Goal: Task Accomplishment & Management: Manage account settings

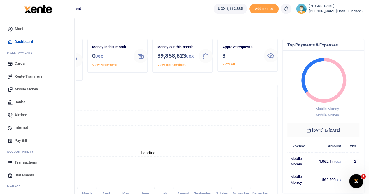
scroll to position [5, 5]
click at [29, 88] on span "Mobile Money" at bounding box center [26, 89] width 23 height 6
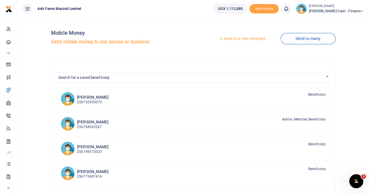
click at [237, 40] on link "Send to a new recipient" at bounding box center [242, 39] width 76 height 10
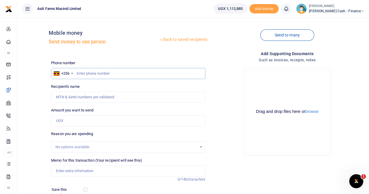
click at [89, 75] on input "text" at bounding box center [128, 73] width 154 height 11
paste input "772 860182"
click at [85, 73] on input "772 860182" at bounding box center [128, 73] width 154 height 11
click at [84, 73] on input "772 860182" at bounding box center [128, 73] width 154 height 11
type input "772860182"
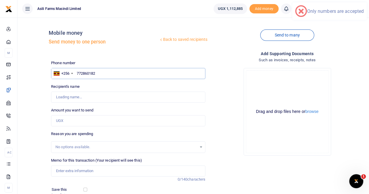
type input "Yusuf Buule Kanyike"
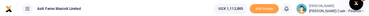
type input "772860182"
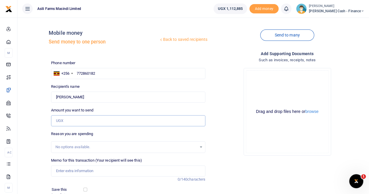
click at [71, 120] on input "Amount you want to send" at bounding box center [128, 120] width 154 height 11
paste input "900,000"
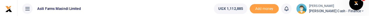
type input "900,000"
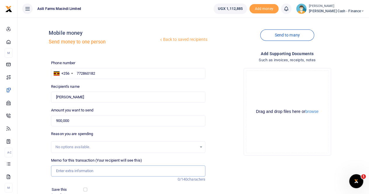
click at [78, 167] on input "Memo for this transaction (Your recipient will see this)" at bounding box center [128, 170] width 154 height 11
paste input "Werner and Cliff's Visa renewal"
click at [57, 171] on input "Werner and Cliff's Visa renewal" at bounding box center [128, 170] width 154 height 11
click at [318, 112] on button "browse" at bounding box center [311, 111] width 13 height 4
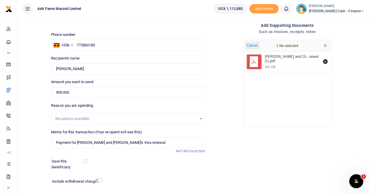
scroll to position [64, 0]
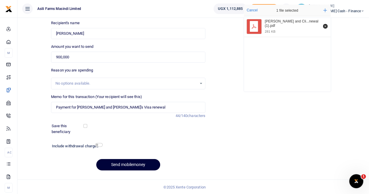
click at [120, 164] on button "Send mobilemoney" at bounding box center [128, 164] width 64 height 11
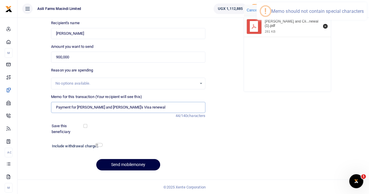
click at [107, 107] on input "Payment for Werner and Cliff's Visa renewal" at bounding box center [128, 107] width 154 height 11
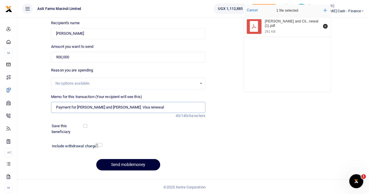
type input "Payment for Werner and Cliff Visa renewal"
click at [128, 165] on button "Send mobilemoney" at bounding box center [128, 164] width 64 height 11
click at [124, 160] on button "Send mobilemoney" at bounding box center [128, 164] width 64 height 11
click at [121, 166] on button "Send mobilemoney" at bounding box center [128, 164] width 64 height 11
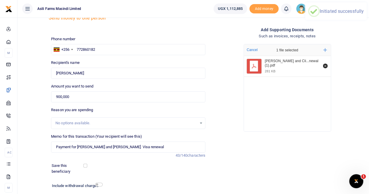
scroll to position [0, 0]
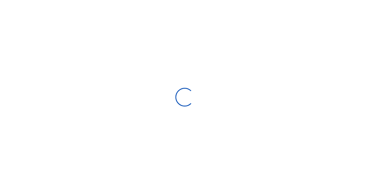
select select
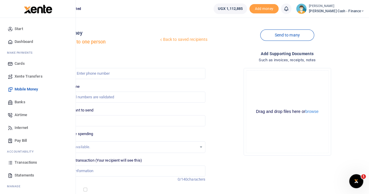
click at [26, 76] on span "Xente Transfers" at bounding box center [29, 76] width 28 height 6
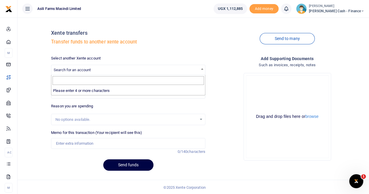
click at [66, 66] on span "Search for an account" at bounding box center [128, 69] width 154 height 9
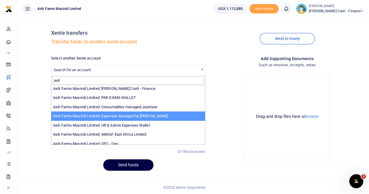
scroll to position [29, 0]
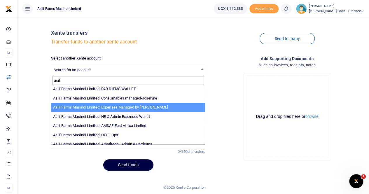
type input "asil"
select select "3438"
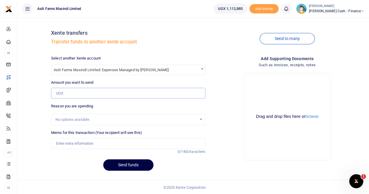
click at [69, 92] on input "Amount you want to send" at bounding box center [128, 93] width 154 height 11
type input "3,756,000"
click at [73, 143] on input "Memo for this transaction (Your recipient will see this)" at bounding box center [128, 143] width 154 height 11
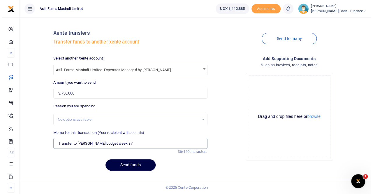
scroll to position [1, 0]
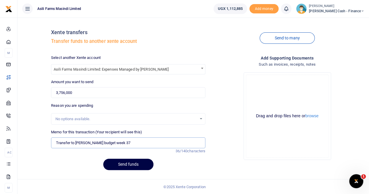
click at [77, 142] on input "Transfer to sam ochen budget week 37" at bounding box center [128, 142] width 154 height 11
click at [89, 143] on input "Transfer to Sam ochen budget week 37" at bounding box center [128, 142] width 154 height 11
click at [86, 142] on input "Transfer to Sam ochen budget week 37" at bounding box center [128, 142] width 154 height 11
click at [85, 144] on input "Transfer to Sam ochen budget week 37" at bounding box center [128, 142] width 154 height 11
click at [103, 142] on input "Transfer to Sam ochen budget week 37" at bounding box center [128, 142] width 154 height 11
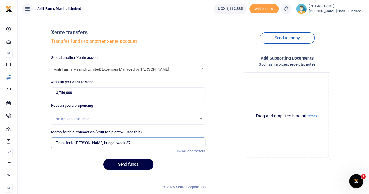
click at [86, 142] on input "Transfer to Sam ochen budget week 37" at bounding box center [128, 142] width 154 height 11
type input "Transfer to Sam Ochen budget week 37"
click at [138, 159] on button "Send funds" at bounding box center [128, 164] width 50 height 11
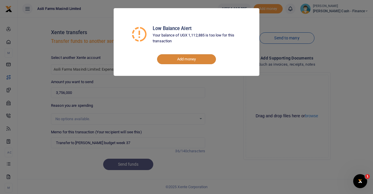
click at [188, 57] on link "Add money" at bounding box center [186, 59] width 59 height 10
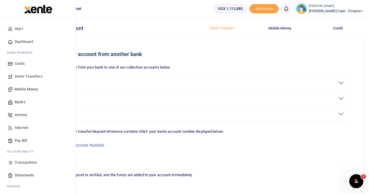
click at [26, 76] on span "Xente Transfers" at bounding box center [29, 76] width 28 height 6
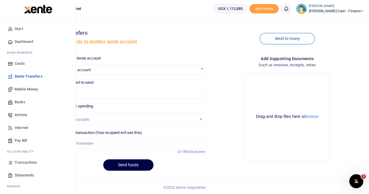
click at [27, 162] on span "Transactions" at bounding box center [26, 162] width 22 height 6
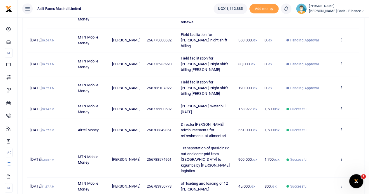
scroll to position [58, 0]
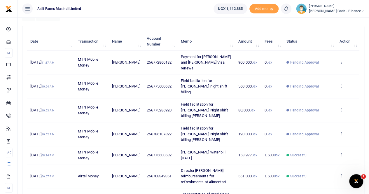
click at [339, 9] on span "[PERSON_NAME] Cash - Finance" at bounding box center [336, 10] width 55 height 5
click at [337, 20] on link "Switch accounts" at bounding box center [322, 21] width 46 height 8
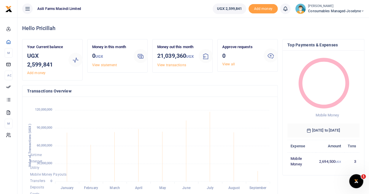
click at [325, 7] on small "[PERSON_NAME]" at bounding box center [336, 6] width 56 height 5
click at [333, 22] on link "Switch accounts" at bounding box center [342, 21] width 46 height 8
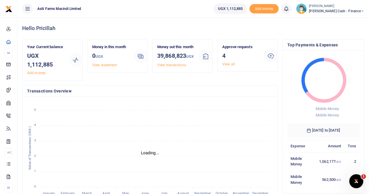
scroll to position [5, 5]
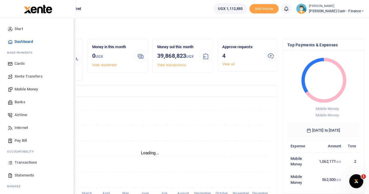
click at [24, 78] on span "Xente Transfers" at bounding box center [29, 76] width 28 height 6
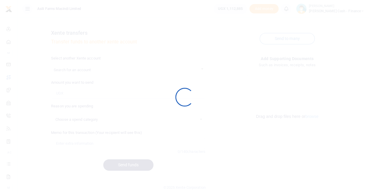
select select
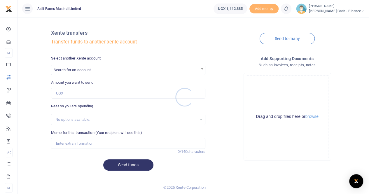
click at [86, 72] on div at bounding box center [184, 97] width 369 height 194
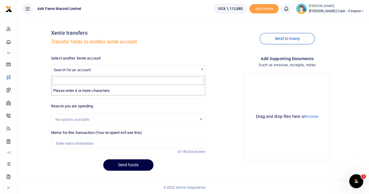
click at [87, 69] on span "Search for an account" at bounding box center [72, 70] width 37 height 4
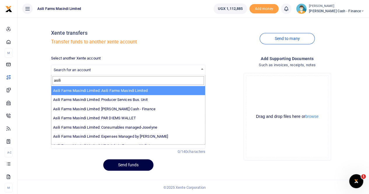
type input "asili"
select select "3306"
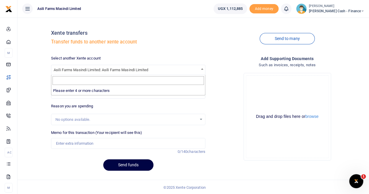
click at [172, 70] on span "Asili Farms Masindi Limited: Asili Farms Masindi Limited" at bounding box center [128, 69] width 154 height 9
click at [173, 69] on span "Asili Farms Masindi Limited: Asili Farms Masindi Limited" at bounding box center [128, 69] width 154 height 9
click at [237, 15] on ul "UGX 1,112,885 Add money Notifications 0 You have no new notification" at bounding box center [289, 8] width 160 height 17
click at [220, 71] on div "Drop your files here Drag and drop files here or browse Powered by Uppy" at bounding box center [287, 116] width 154 height 97
click at [222, 81] on div "Drop your files here Drag and drop files here or browse Powered by Uppy" at bounding box center [287, 116] width 154 height 97
